Goal: Entertainment & Leisure: Consume media (video, audio)

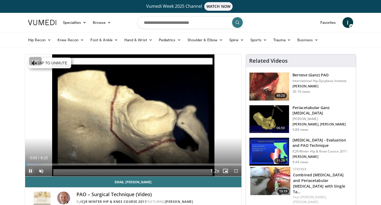
click at [31, 171] on span "Video Player" at bounding box center [30, 170] width 11 height 11
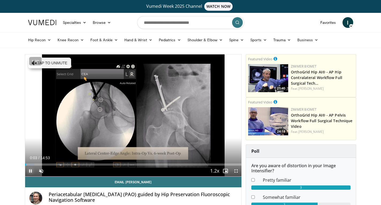
click at [31, 172] on span "Video Player" at bounding box center [30, 170] width 11 height 11
